Goal: Find specific page/section: Find specific page/section

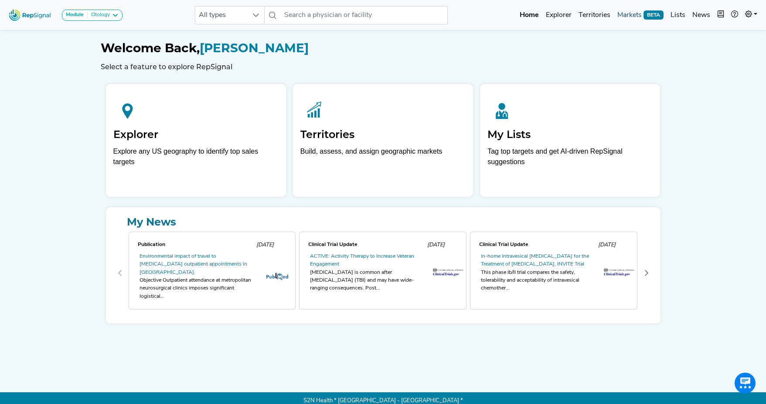
click at [630, 14] on link "Markets BETA" at bounding box center [639, 15] width 53 height 17
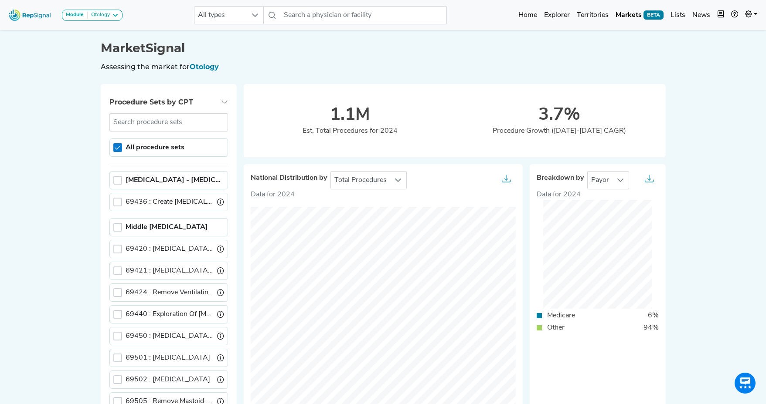
click at [118, 149] on icon at bounding box center [118, 148] width 6 height 6
click at [116, 181] on div at bounding box center [117, 180] width 9 height 9
click at [750, 14] on icon at bounding box center [748, 13] width 7 height 7
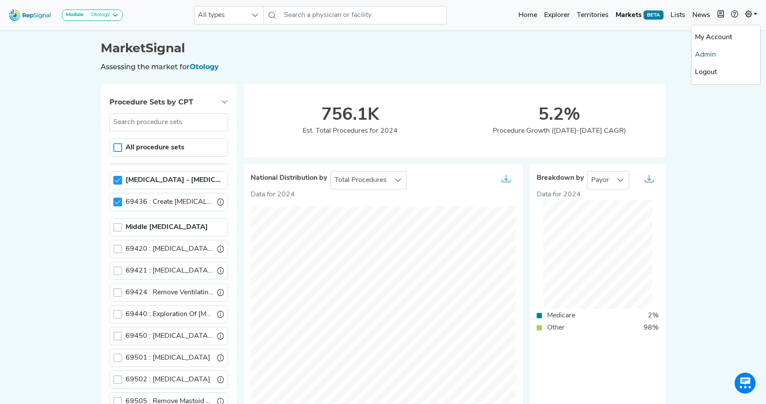
click at [725, 57] on link "Admin" at bounding box center [725, 54] width 69 height 17
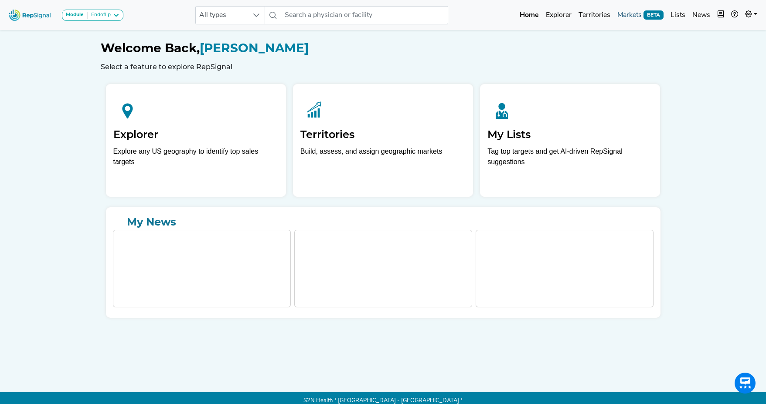
click at [634, 14] on link "Markets BETA" at bounding box center [639, 15] width 53 height 17
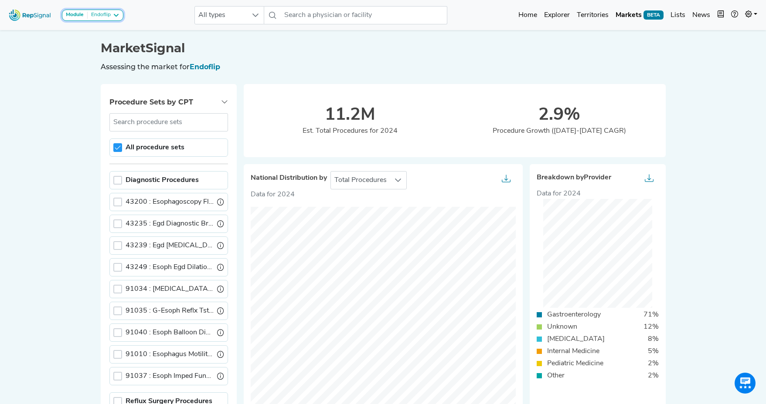
click at [116, 17] on icon at bounding box center [115, 15] width 7 height 7
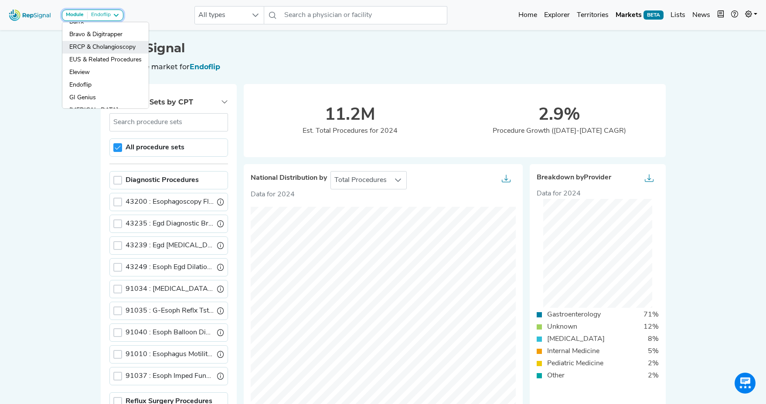
scroll to position [10, 0]
click at [106, 47] on link "ERCP & Cholangioscopy" at bounding box center [105, 47] width 86 height 13
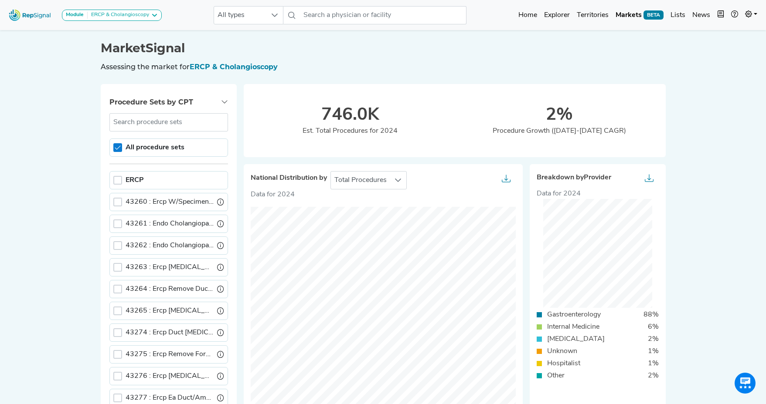
click at [115, 149] on icon at bounding box center [118, 148] width 6 height 6
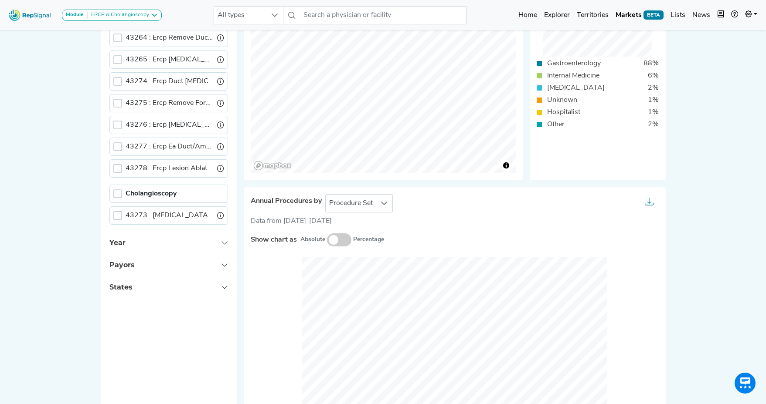
scroll to position [252, 0]
click at [115, 193] on div at bounding box center [117, 193] width 9 height 9
